Goal: Task Accomplishment & Management: Manage account settings

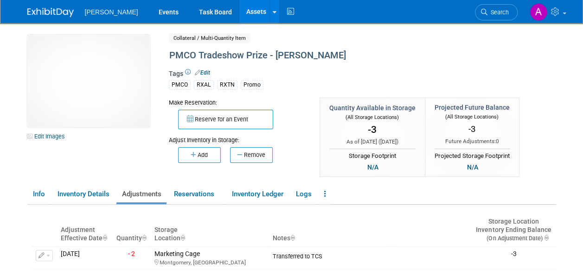
click at [239, 20] on link "Assets" at bounding box center [256, 11] width 34 height 23
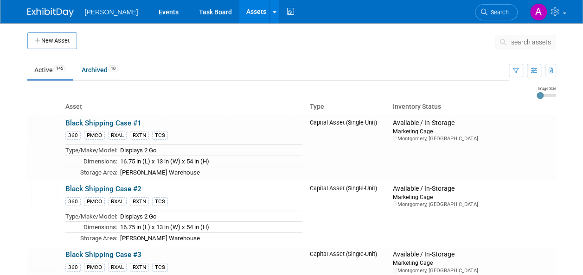
click at [529, 40] on span "search assets" at bounding box center [531, 41] width 40 height 7
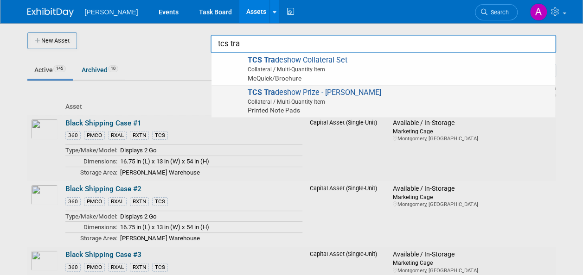
click at [460, 91] on span "TCS Tra deshow Prize - YETI Cooler Collateral / Multi-Quantity Item Printed Not…" at bounding box center [383, 101] width 334 height 27
type input "TCS Tradeshow Prize - YETI Cooler"
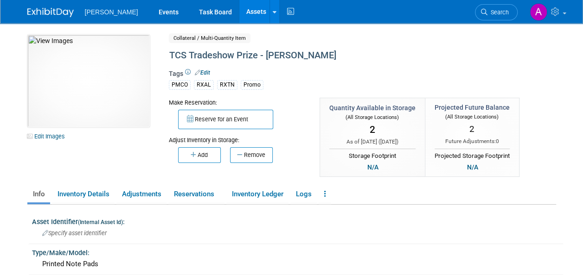
click at [239, 15] on link "Assets" at bounding box center [256, 11] width 34 height 23
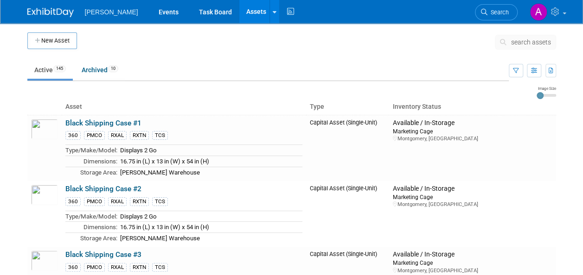
click at [529, 40] on span "search assets" at bounding box center [531, 41] width 40 height 7
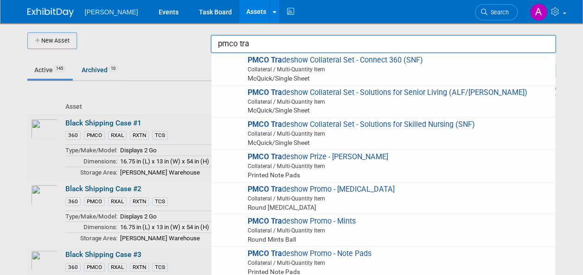
click at [325, 170] on span "PMCO Tra deshow Prize - YETI Cooler Collateral / Multi-Quantity Item Printed No…" at bounding box center [383, 166] width 334 height 27
type input "PMCO Tradeshow Prize - [PERSON_NAME]"
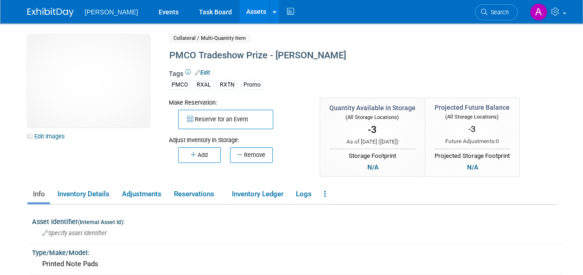
click at [203, 155] on button "Add" at bounding box center [199, 155] width 43 height 16
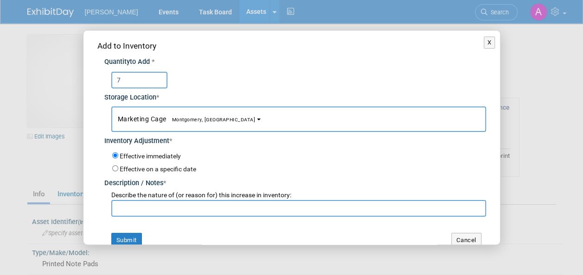
type input "7"
click at [149, 204] on input "text" at bounding box center [298, 208] width 375 height 17
type input "Inventory count total is 9, 2 allocated to TCS."
click at [118, 236] on button "Submit" at bounding box center [126, 240] width 31 height 15
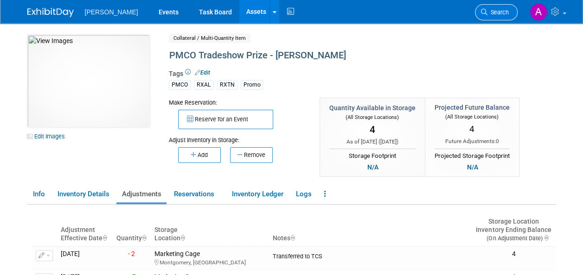
click at [501, 15] on span "Search" at bounding box center [497, 12] width 21 height 7
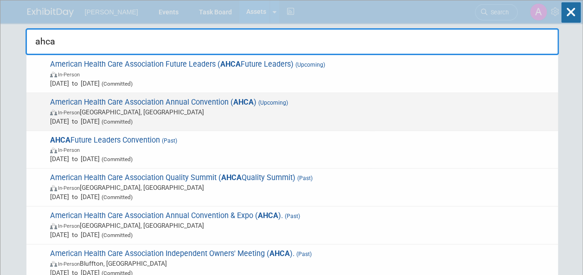
type input "ahca"
click at [271, 119] on span "[DATE] to [DATE] (Committed)" at bounding box center [301, 121] width 503 height 9
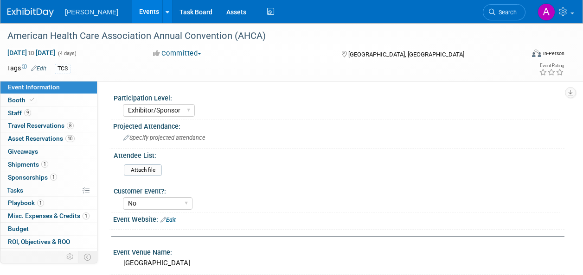
select select "Exhibitor/Sponsor"
select select "No"
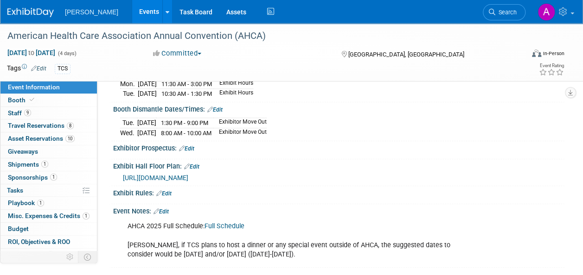
scroll to position [412, 0]
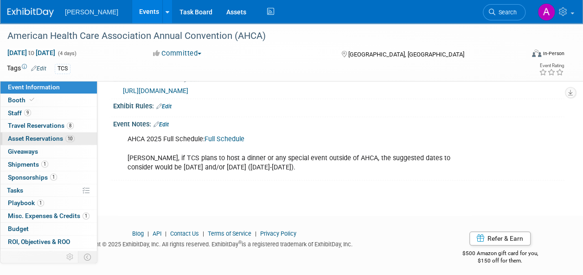
click at [51, 138] on span "Asset Reservations 10" at bounding box center [41, 138] width 67 height 7
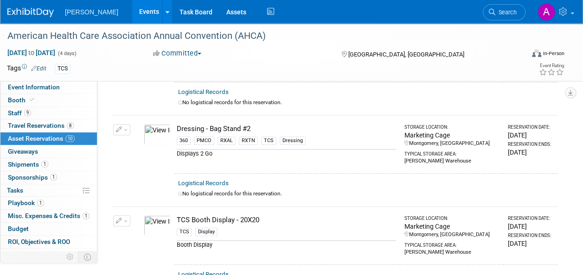
scroll to position [0, 0]
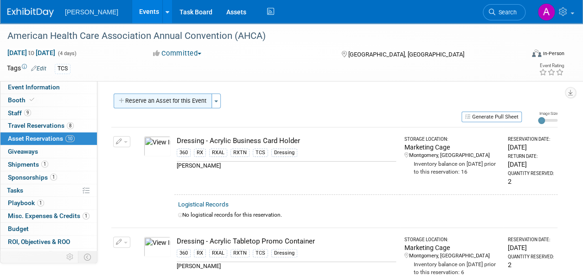
click at [186, 102] on button "Reserve an Asset for this Event" at bounding box center [163, 101] width 98 height 15
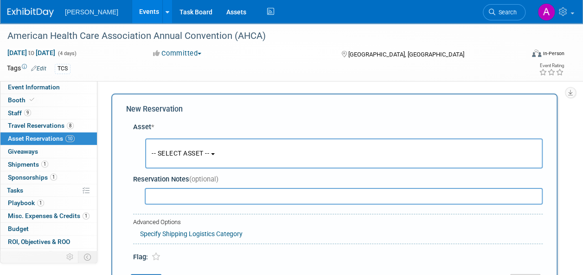
scroll to position [9, 0]
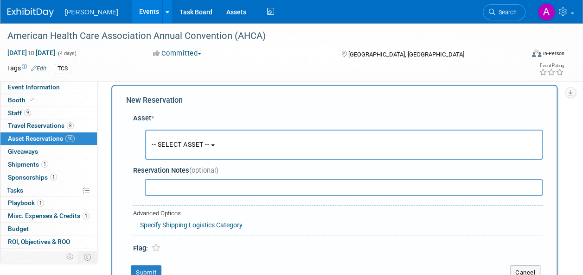
click at [196, 143] on span "-- SELECT ASSET --" at bounding box center [180, 144] width 57 height 7
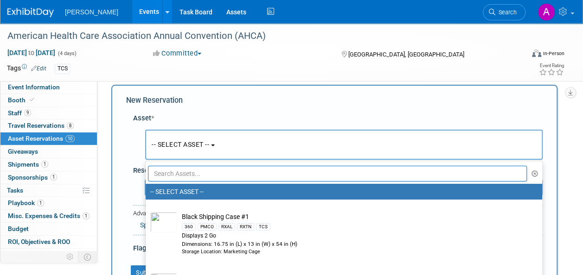
click at [183, 171] on input "text" at bounding box center [337, 174] width 379 height 16
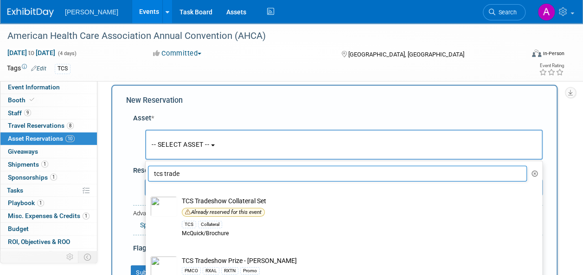
scroll to position [3, 0]
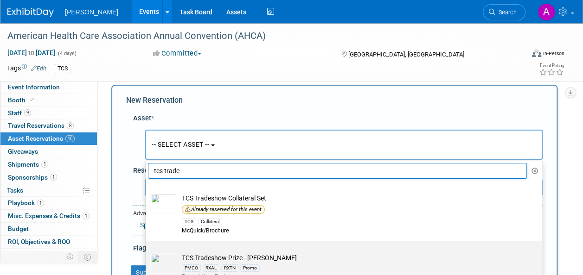
type input "tcs trade"
click at [212, 254] on td "TCS Tradeshow Prize - YETI Cooler PMCO RXAL RXTN Promo Printed Note Pads" at bounding box center [350, 268] width 346 height 28
click at [147, 252] on input "TCS Tradeshow Prize - YETI Cooler PMCO RXAL RXTN Promo Printed Note Pads" at bounding box center [144, 249] width 6 height 6
select select "10728922"
select select "9"
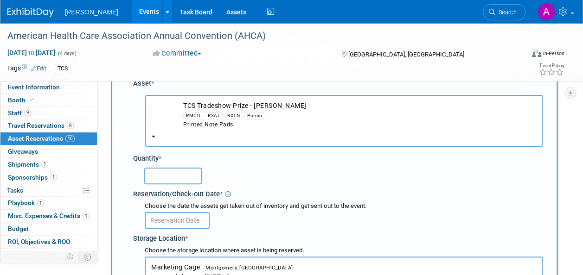
scroll to position [55, 0]
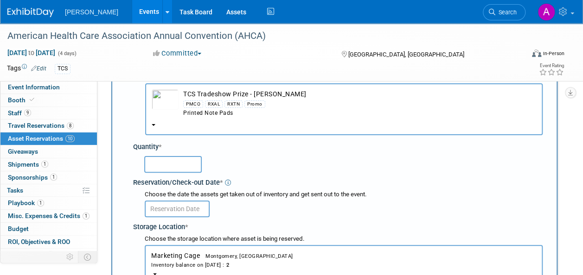
click at [194, 170] on input "text" at bounding box center [172, 164] width 57 height 17
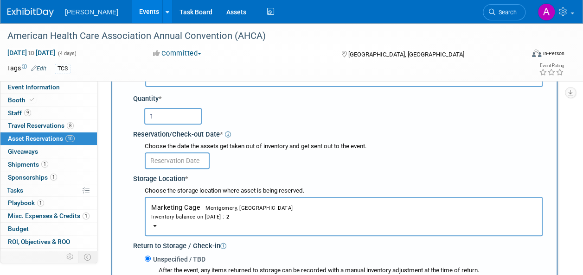
scroll to position [148, 0]
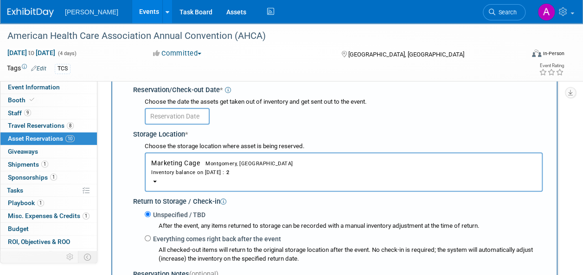
type input "1"
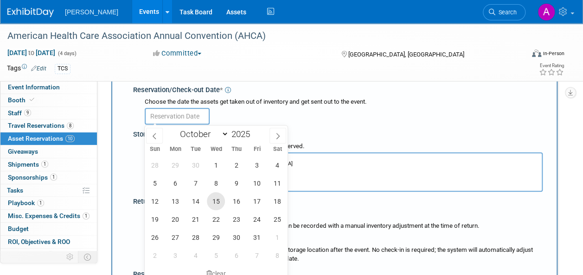
click at [216, 203] on span "15" at bounding box center [216, 201] width 18 height 18
type input "Oct 15, 2025"
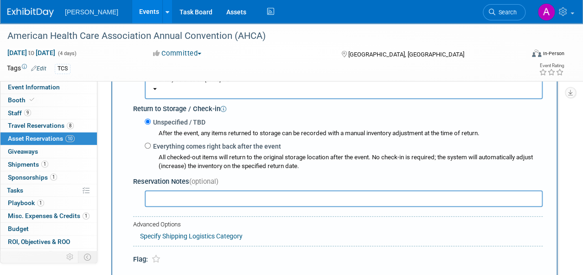
scroll to position [333, 0]
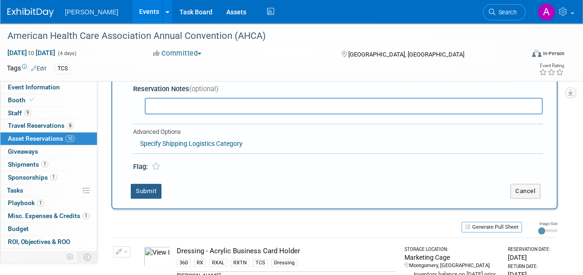
click at [137, 196] on button "Submit" at bounding box center [146, 191] width 31 height 15
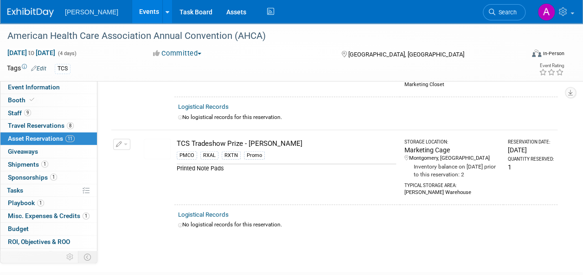
scroll to position [1051, 0]
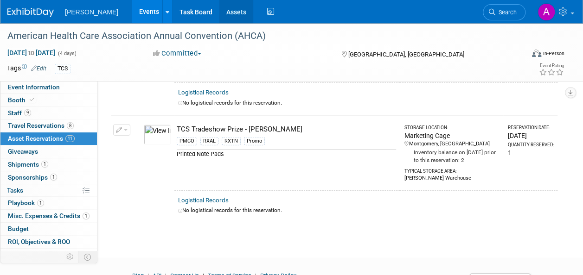
click at [219, 12] on link "Assets" at bounding box center [236, 11] width 34 height 23
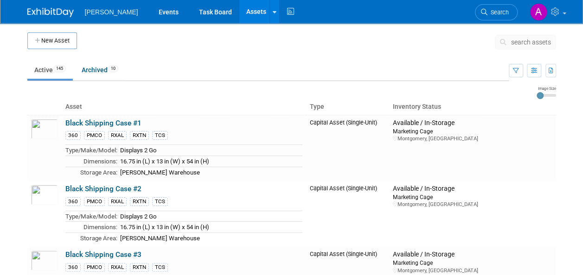
click at [525, 45] on button "search assets" at bounding box center [525, 42] width 61 height 15
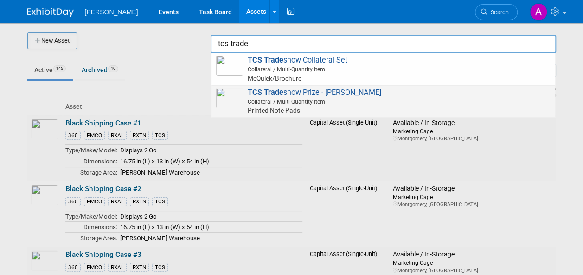
click at [420, 106] on span "Printed Note Pads" at bounding box center [385, 110] width 332 height 9
type input "TCS Tradeshow Prize - [PERSON_NAME]"
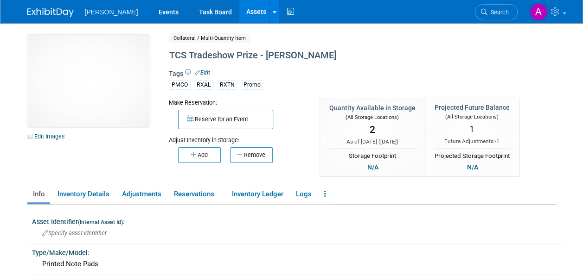
click at [202, 70] on link "Edit" at bounding box center [202, 73] width 15 height 6
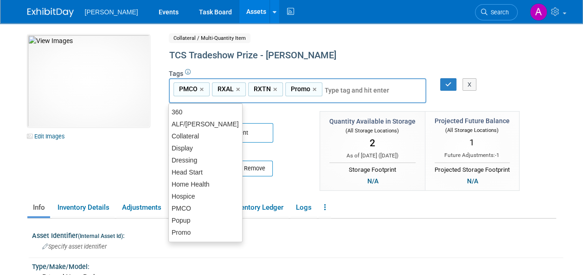
click at [349, 88] on input "text" at bounding box center [362, 90] width 74 height 9
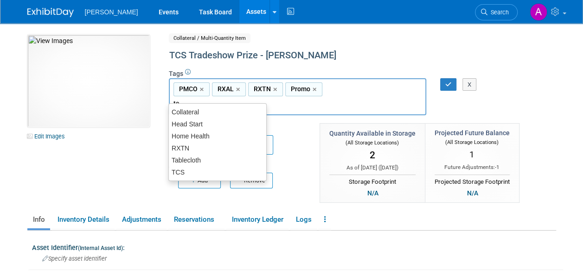
type input "tcs"
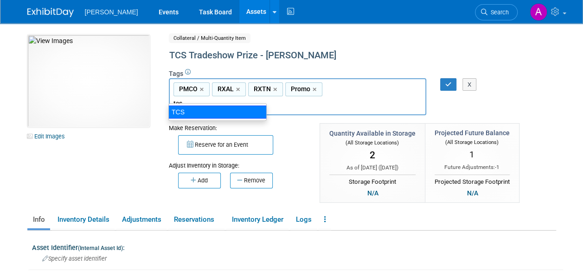
click at [224, 109] on div "TCS" at bounding box center [217, 112] width 98 height 13
type input "PMCO, RXAL, RXTN, Promo, TCS"
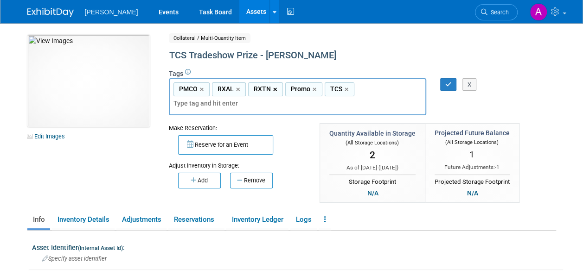
click at [273, 87] on link "×" at bounding box center [276, 89] width 6 height 11
click at [239, 88] on link "×" at bounding box center [239, 89] width 6 height 11
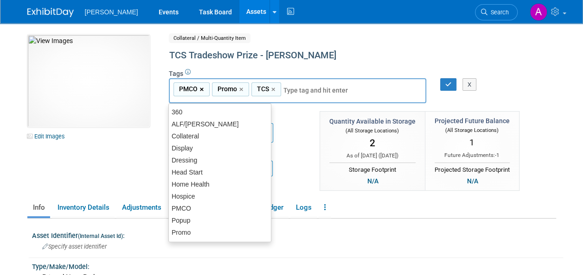
click at [204, 87] on link "×" at bounding box center [203, 89] width 6 height 11
type input "Promo, TCS"
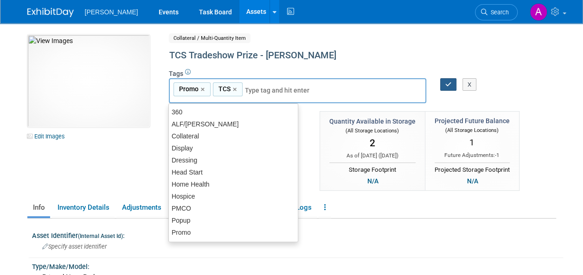
click at [445, 83] on icon "button" at bounding box center [448, 85] width 6 height 6
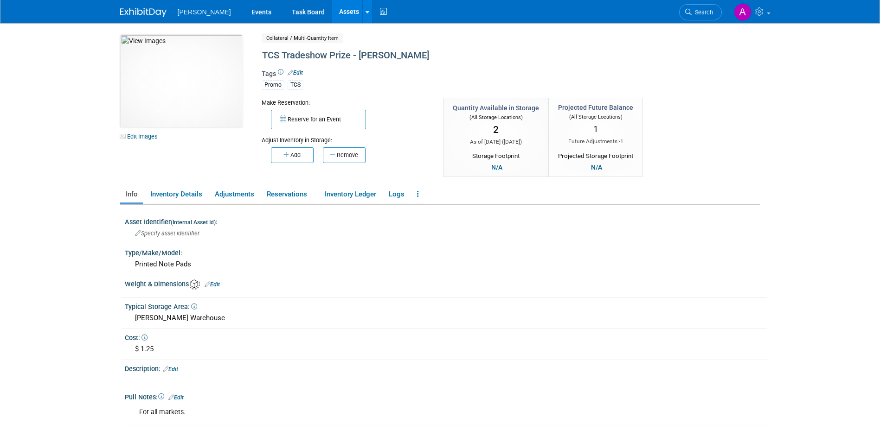
click at [332, 9] on link "Assets" at bounding box center [349, 11] width 34 height 23
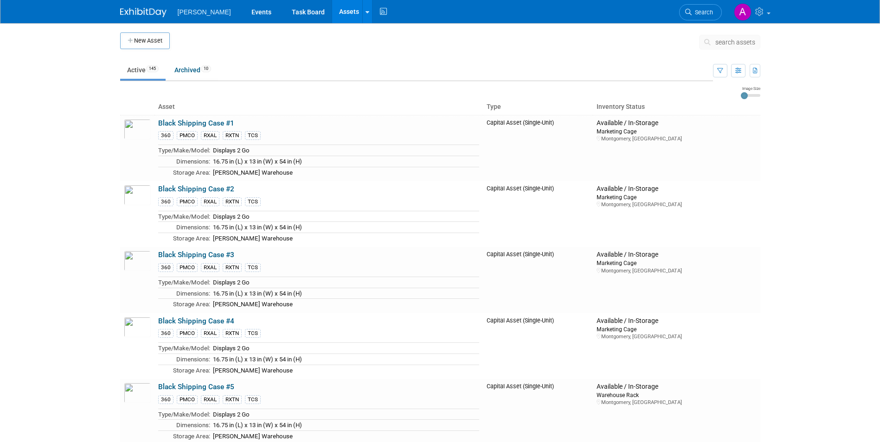
click at [730, 44] on span "search assets" at bounding box center [735, 41] width 40 height 7
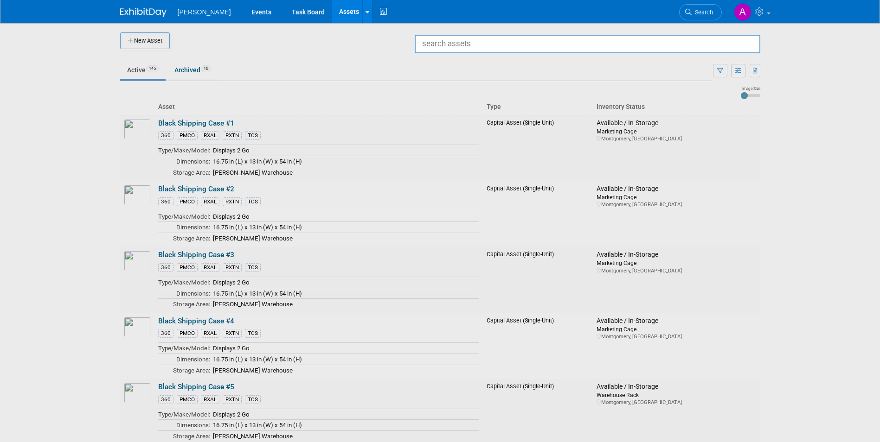
click at [681, 45] on input "text" at bounding box center [587, 44] width 345 height 19
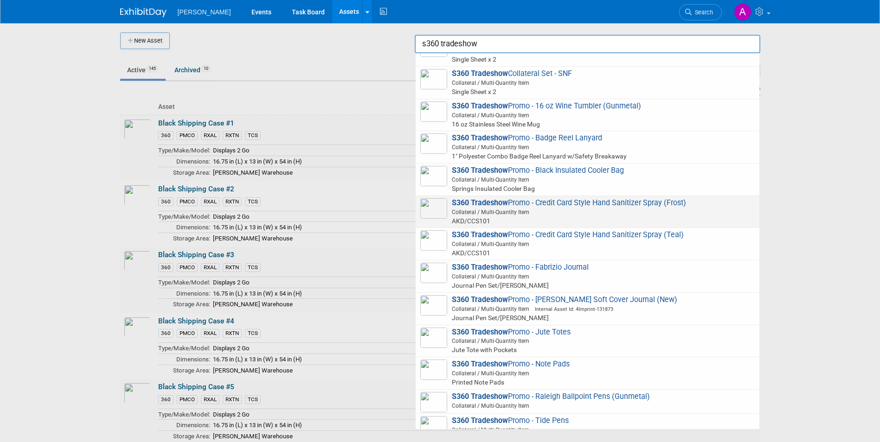
scroll to position [92, 0]
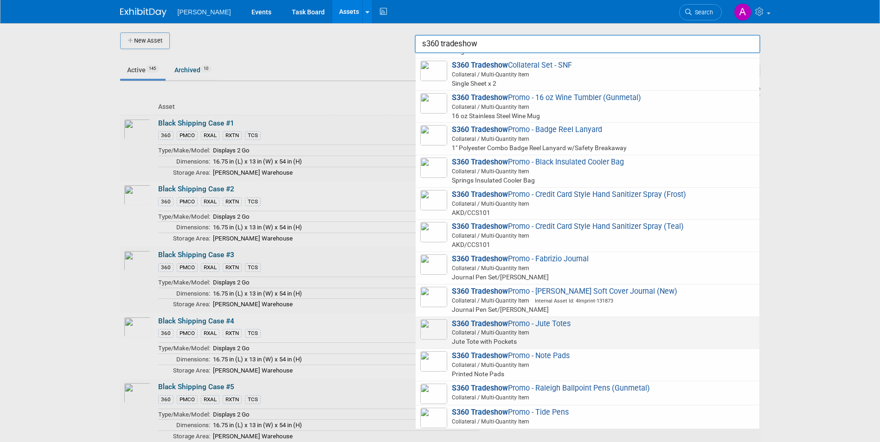
click at [505, 326] on strong "S360 Tradeshow" at bounding box center [480, 323] width 56 height 9
type input "S360 Tradeshow Promo - Jute Totes"
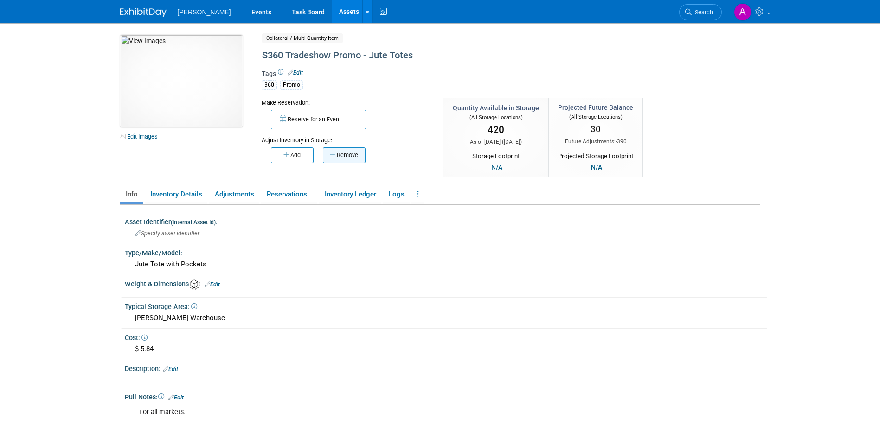
click at [351, 158] on button "Remove" at bounding box center [344, 155] width 43 height 16
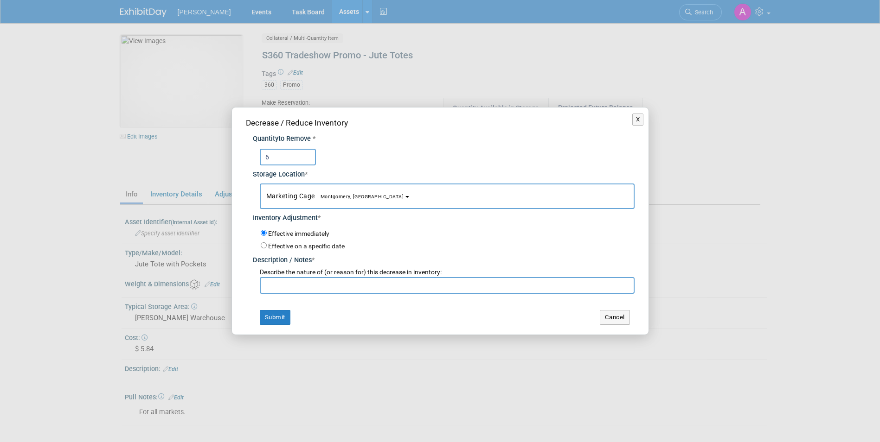
type input "6"
click at [276, 287] on input "text" at bounding box center [447, 285] width 375 height 17
type input "[PERSON_NAME] promo request fulfilled"
click at [277, 319] on button "Submit" at bounding box center [275, 317] width 31 height 15
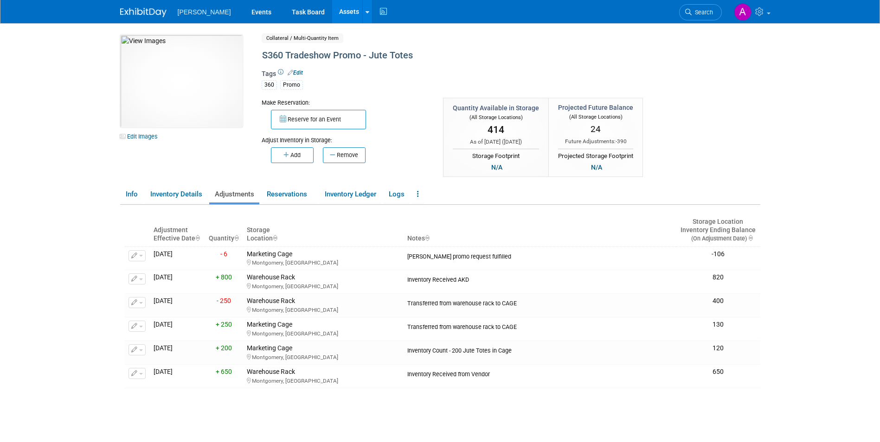
click at [702, 12] on span "Search" at bounding box center [701, 12] width 21 height 7
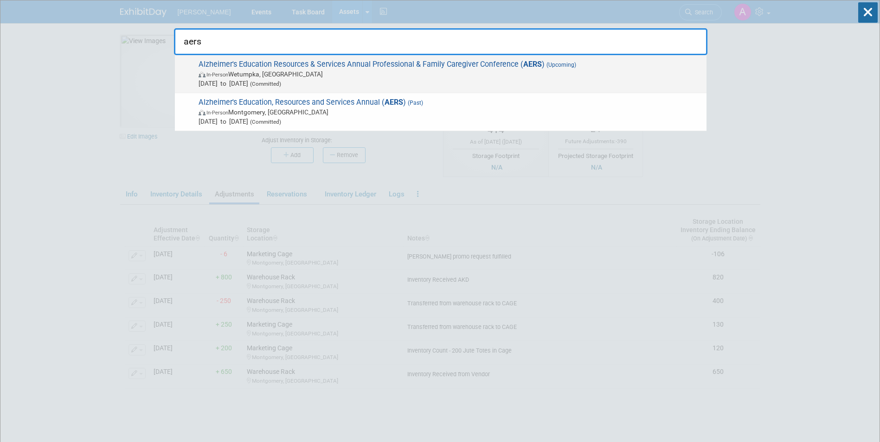
type input "aers"
click at [591, 64] on span "Alzheimer's Education Resources & Services Annual Professional & Family Caregiv…" at bounding box center [449, 74] width 506 height 28
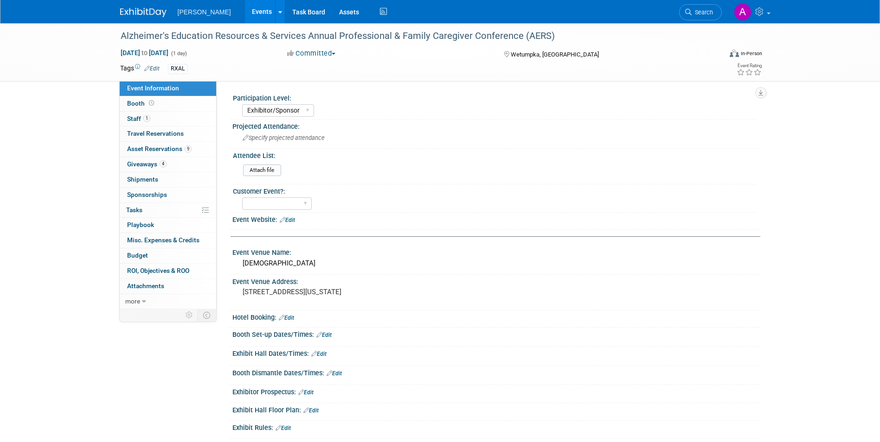
select select "Exhibitor/Sponsor"
click at [147, 117] on span "1" at bounding box center [146, 118] width 7 height 7
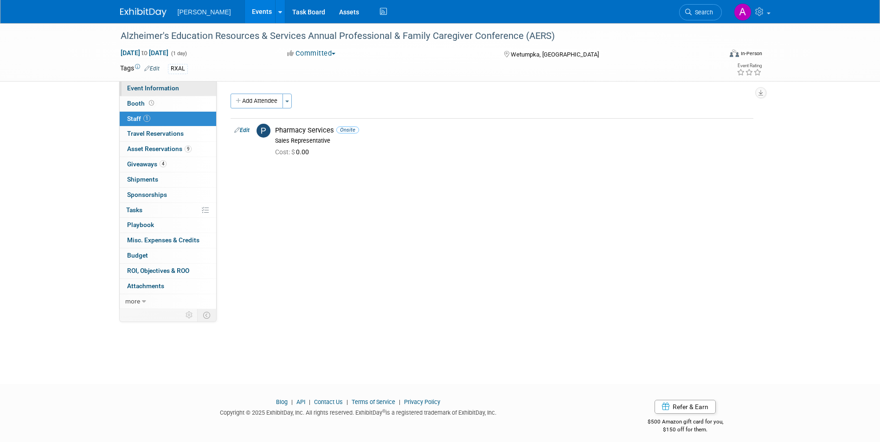
click at [157, 92] on link "Event Information" at bounding box center [168, 88] width 96 height 15
select select "Exhibitor/Sponsor"
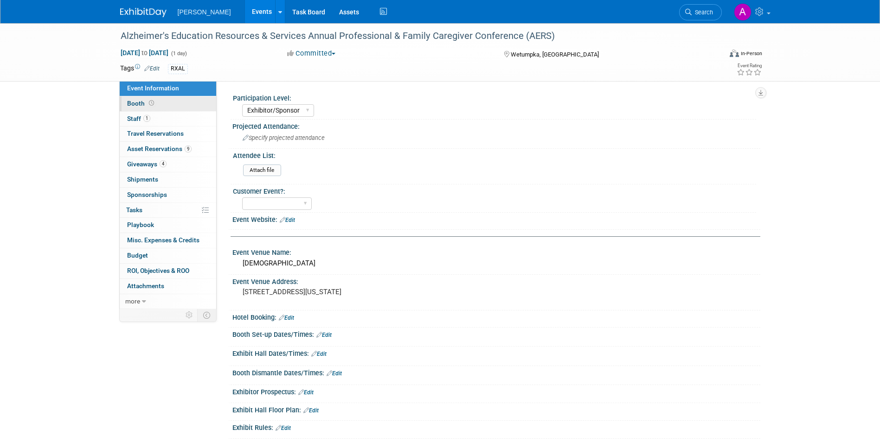
click at [144, 104] on span "Booth" at bounding box center [141, 103] width 29 height 7
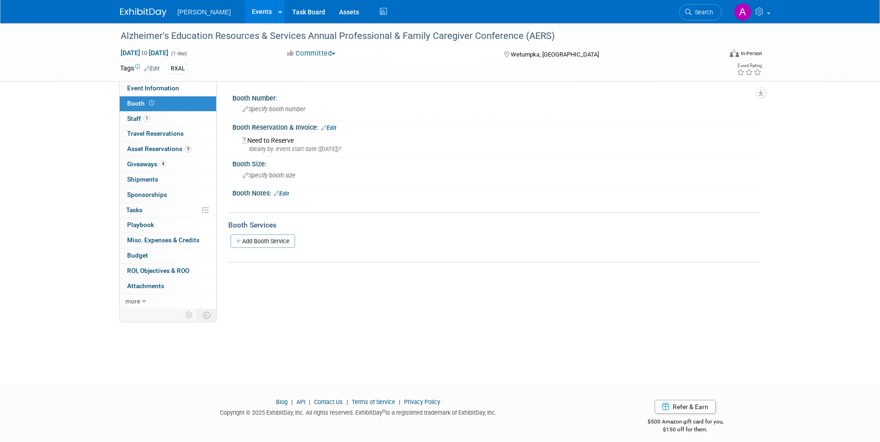
click at [339, 126] on div "Booth Reservation & Invoice: Edit" at bounding box center [496, 127] width 528 height 12
click at [333, 128] on link "Edit" at bounding box center [328, 128] width 15 height 6
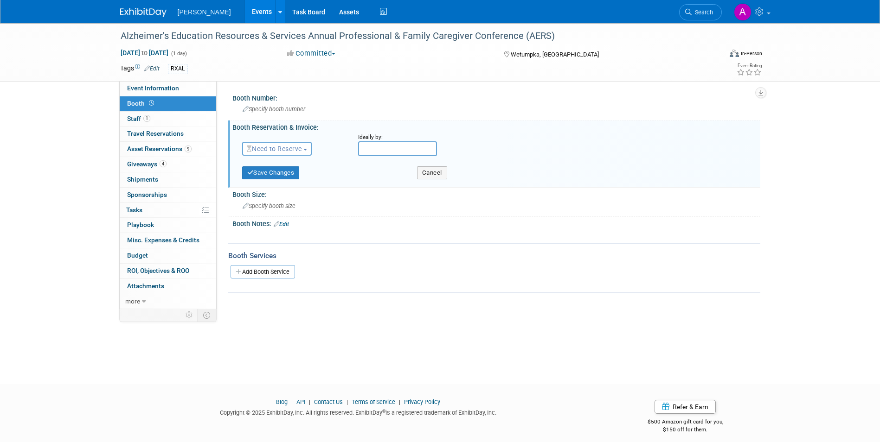
click at [302, 151] on span "Need to Reserve" at bounding box center [274, 148] width 55 height 7
click at [266, 174] on link "Reserved" at bounding box center [292, 177] width 99 height 13
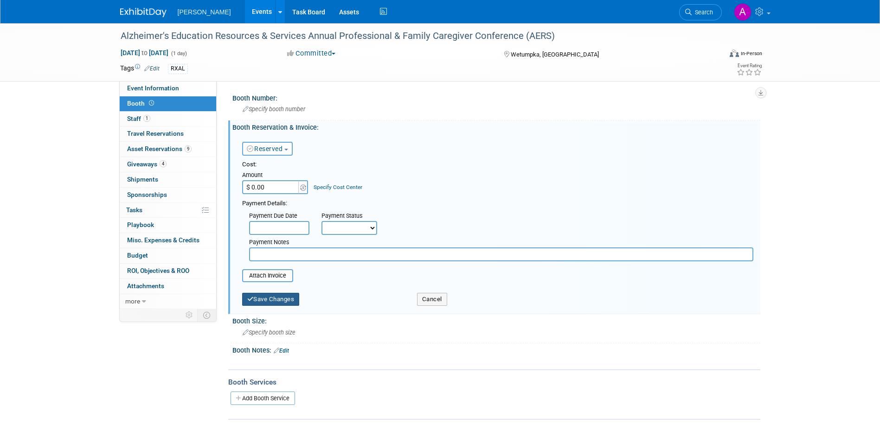
click at [258, 300] on button "Save Changes" at bounding box center [270, 299] width 57 height 13
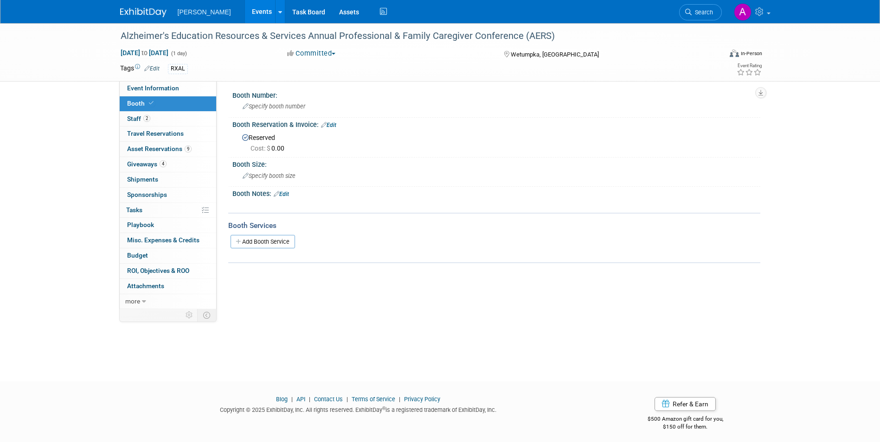
scroll to position [7, 0]
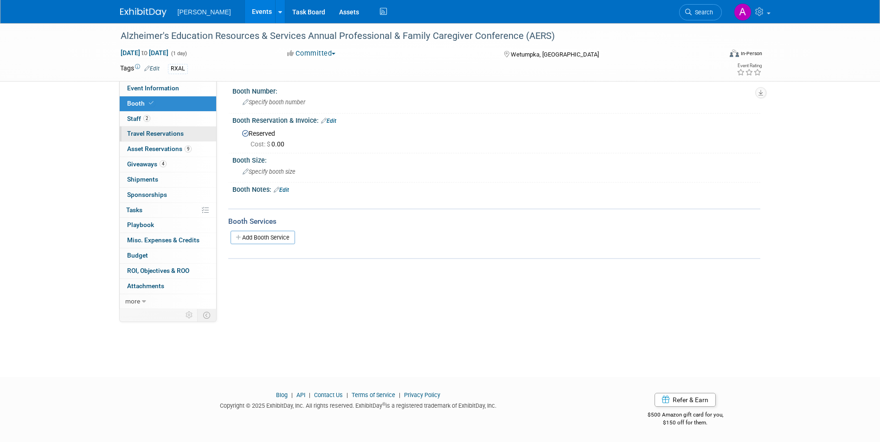
click at [164, 133] on span "Travel Reservations 0" at bounding box center [155, 133] width 57 height 7
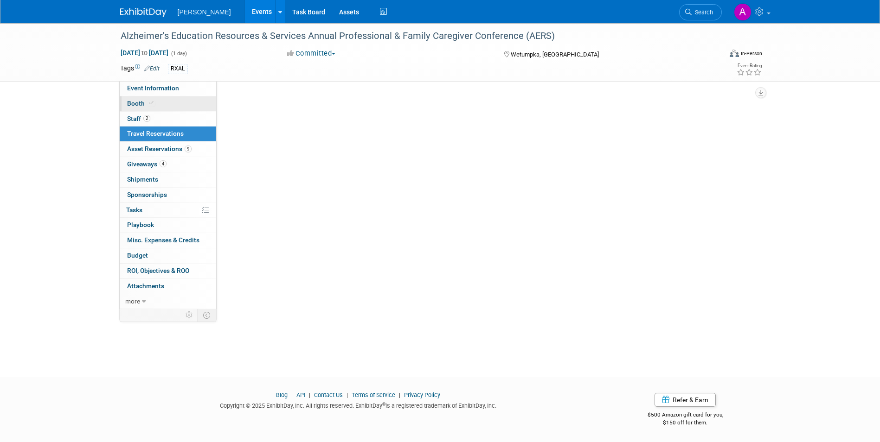
scroll to position [0, 0]
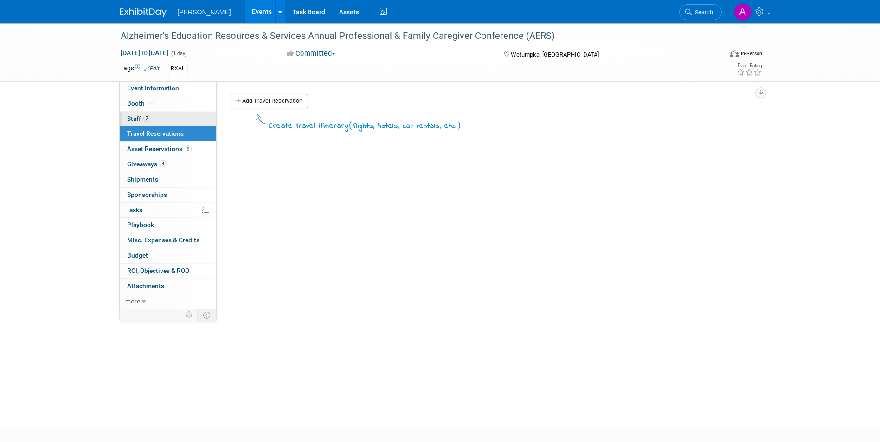
click at [153, 125] on link "2 Staff 2" at bounding box center [168, 119] width 96 height 15
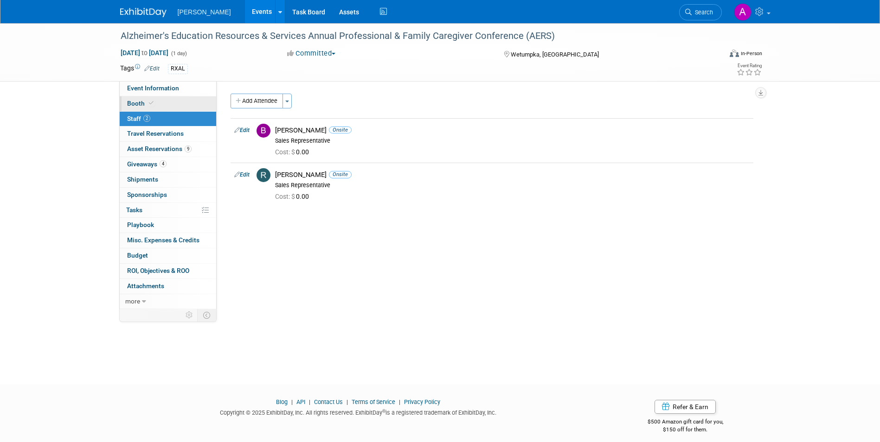
click at [126, 104] on link "Booth" at bounding box center [168, 103] width 96 height 15
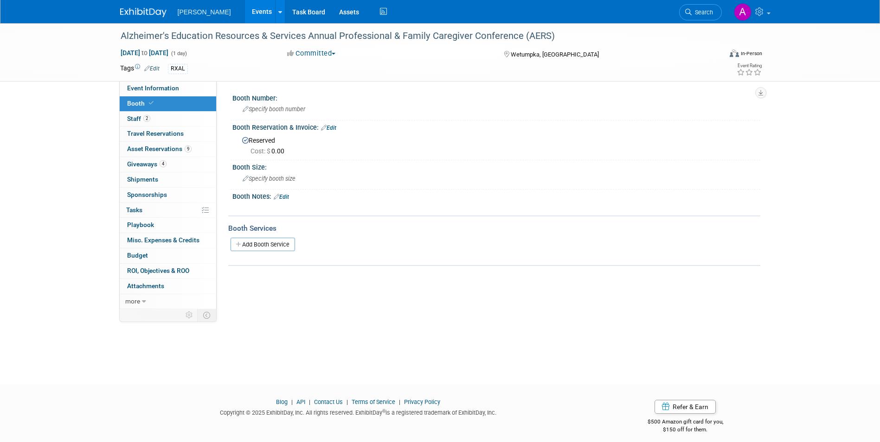
click at [292, 149] on div "Cost: $ 0.00" at bounding box center [501, 151] width 503 height 9
drag, startPoint x: 288, startPoint y: 146, endPoint x: 285, endPoint y: 150, distance: 5.2
click at [285, 150] on div "Cost: $ 0.00" at bounding box center [497, 150] width 511 height 11
drag, startPoint x: 285, startPoint y: 150, endPoint x: 279, endPoint y: 160, distance: 12.0
click at [279, 160] on div "Booth Number: Specify booth number Booth Reservation & Invoice: Edit Reserved C…" at bounding box center [491, 178] width 523 height 175
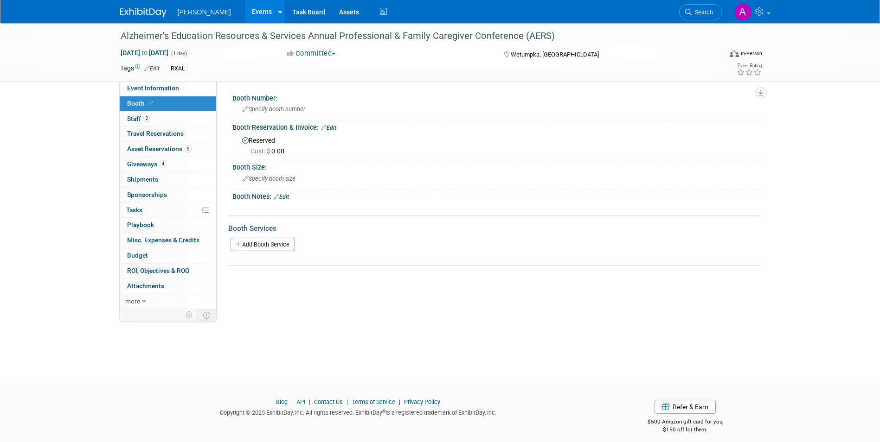
drag, startPoint x: 279, startPoint y: 160, endPoint x: 275, endPoint y: 148, distance: 13.1
click at [275, 148] on span "Cost: $ 0.00" at bounding box center [269, 150] width 38 height 7
click at [278, 152] on span "Cost: $ 0.00" at bounding box center [269, 150] width 38 height 7
click at [330, 130] on link "Edit" at bounding box center [328, 128] width 15 height 6
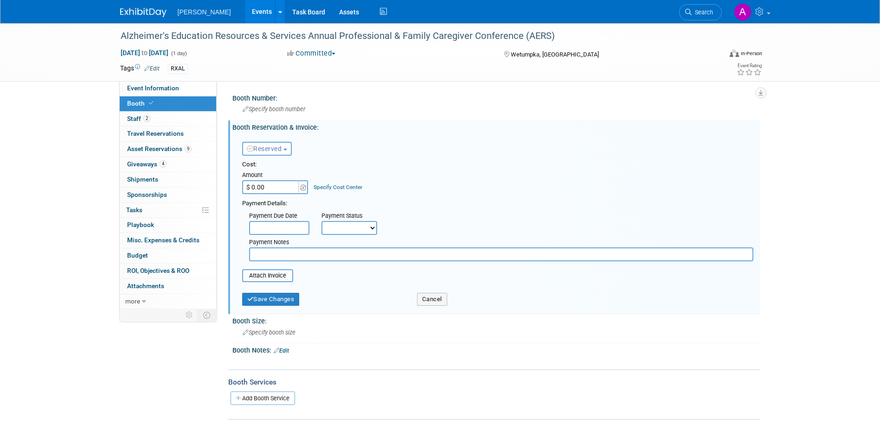
click at [264, 185] on input "$ 0.00" at bounding box center [271, 187] width 58 height 14
type input "$ 225.00"
click at [269, 300] on button "Save Changes" at bounding box center [270, 299] width 57 height 13
